Goal: Browse casually

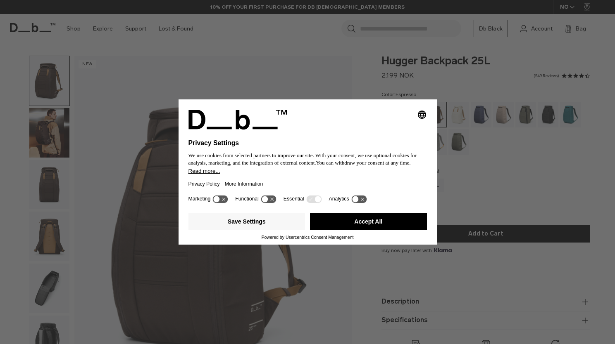
click at [357, 224] on button "Accept All" at bounding box center [368, 222] width 117 height 17
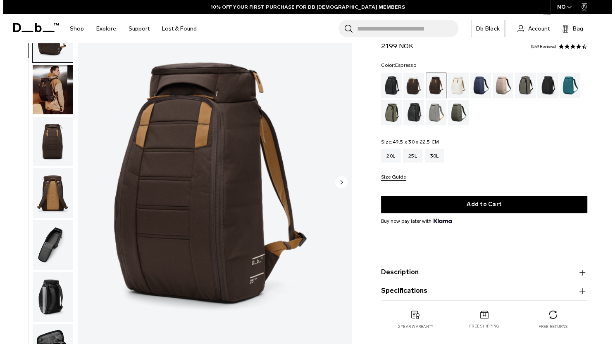
scroll to position [41, 0]
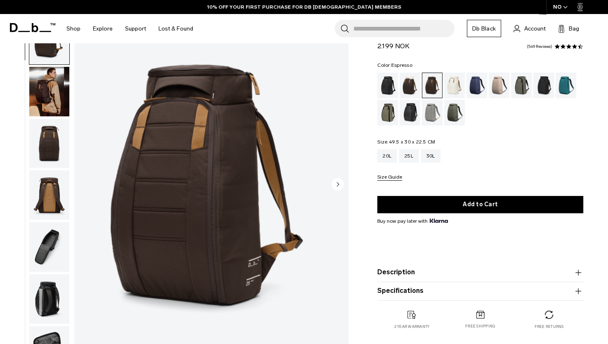
click at [281, 209] on img "1 / 9" at bounding box center [211, 185] width 274 height 342
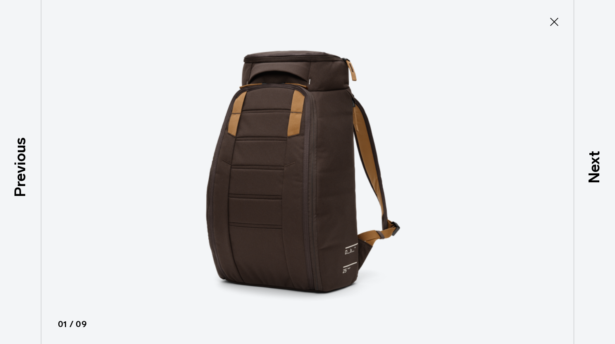
click at [496, 81] on div at bounding box center [307, 172] width 615 height 344
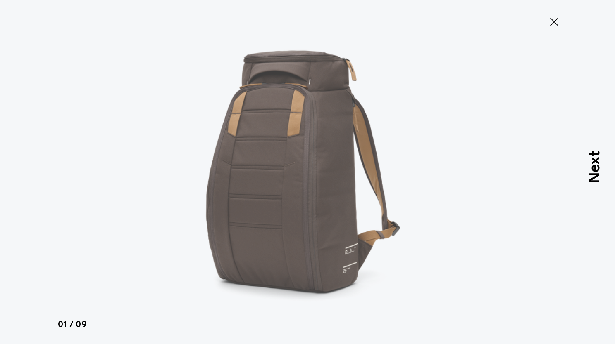
click at [398, 157] on div at bounding box center [307, 172] width 615 height 344
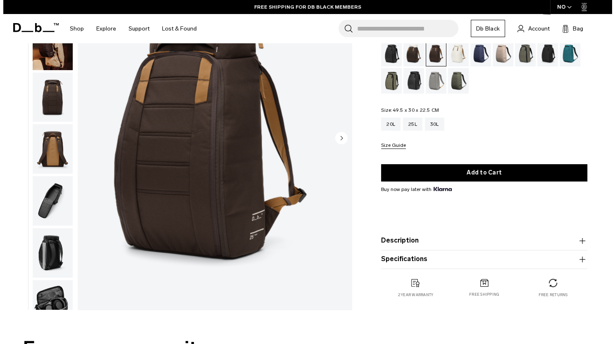
scroll to position [83, 0]
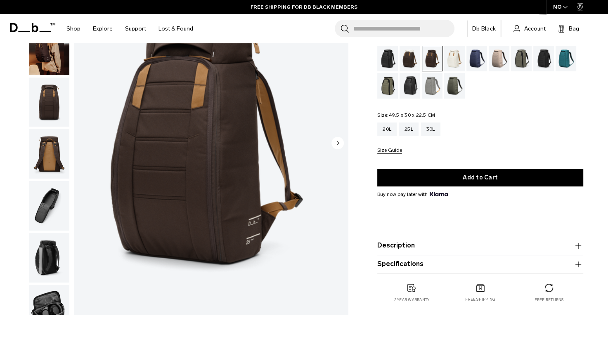
click at [202, 156] on img "1 / 9" at bounding box center [211, 144] width 274 height 342
